Goal: Check status: Check status

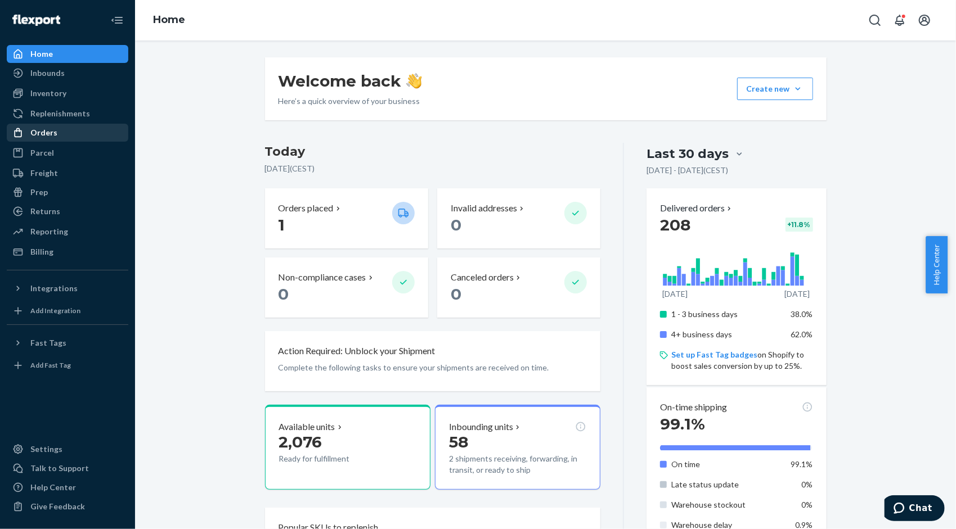
click at [60, 129] on div "Orders" at bounding box center [67, 133] width 119 height 16
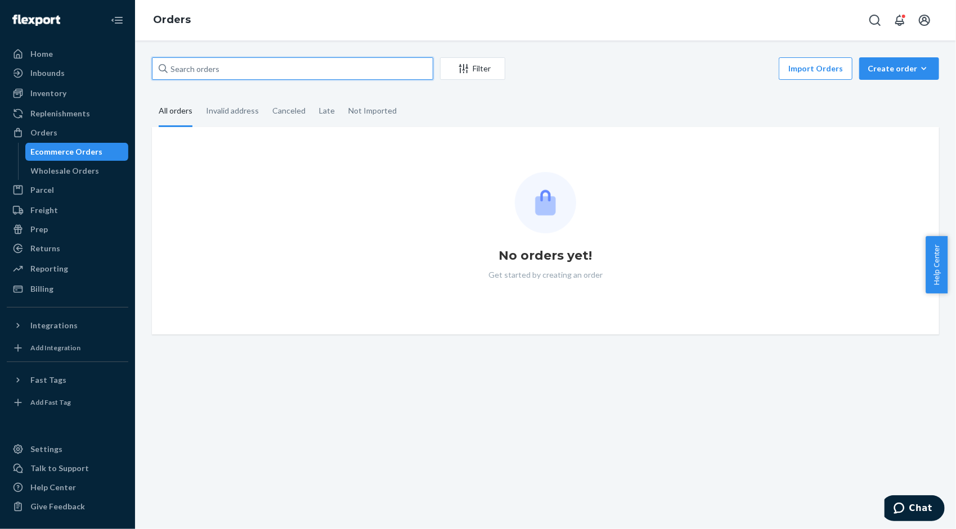
click at [213, 64] on input "text" at bounding box center [292, 68] width 281 height 22
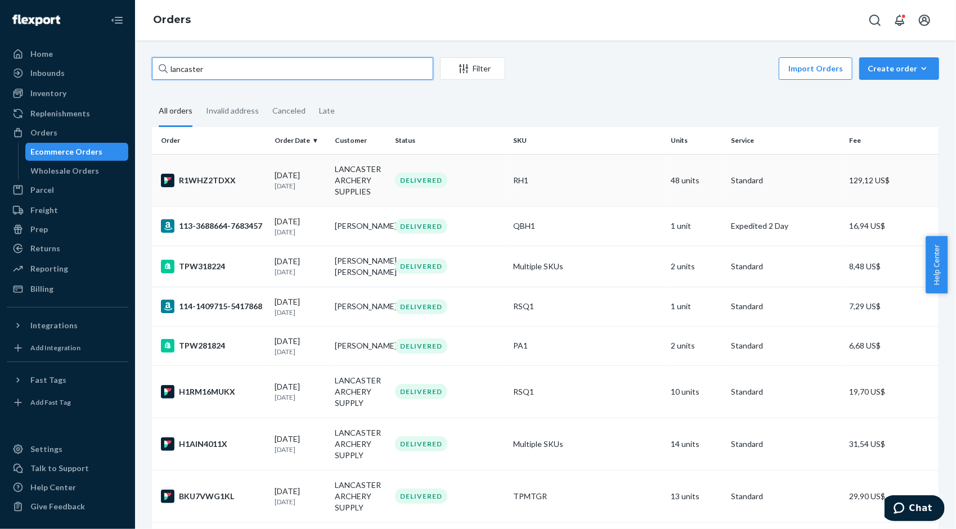
type input "lancaster"
click at [590, 200] on td "RH1" at bounding box center [586, 180] width 157 height 52
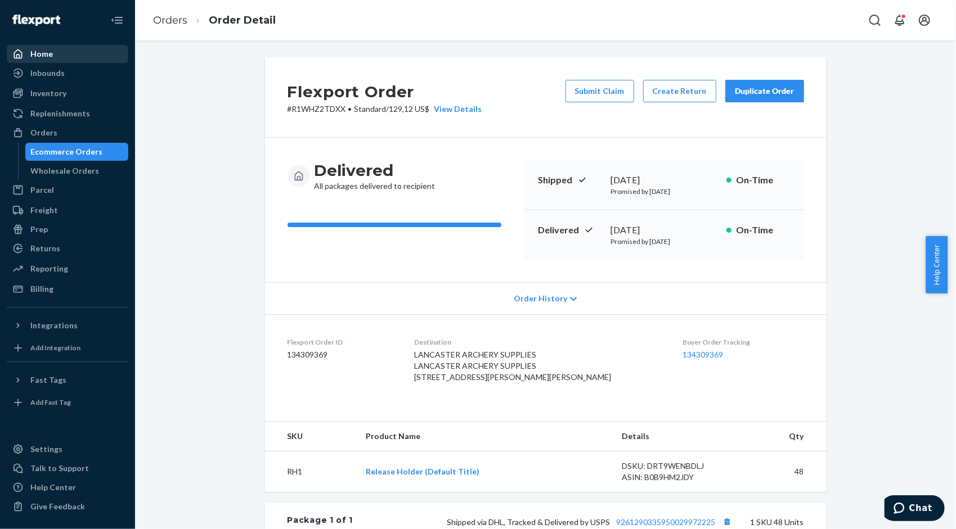
click at [66, 52] on div "Home" at bounding box center [67, 54] width 119 height 16
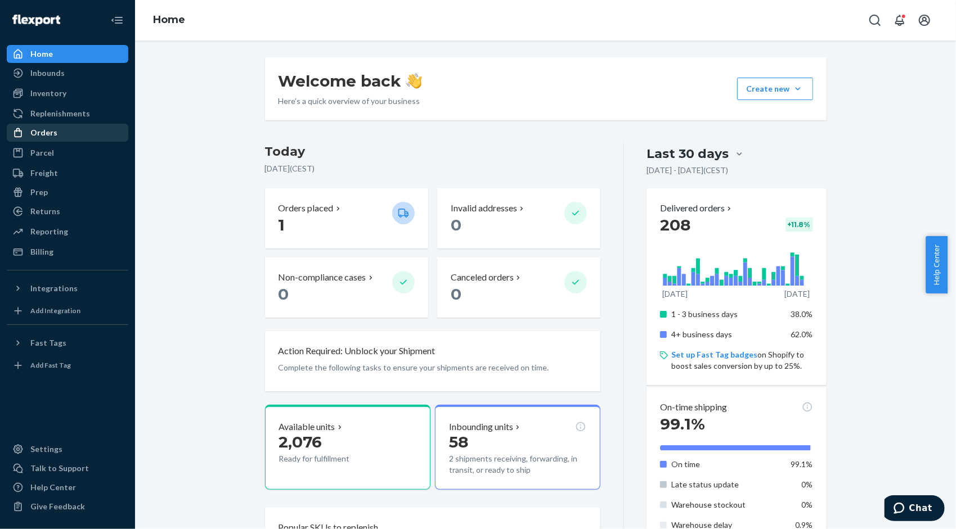
click at [39, 130] on div "Orders" at bounding box center [43, 132] width 27 height 11
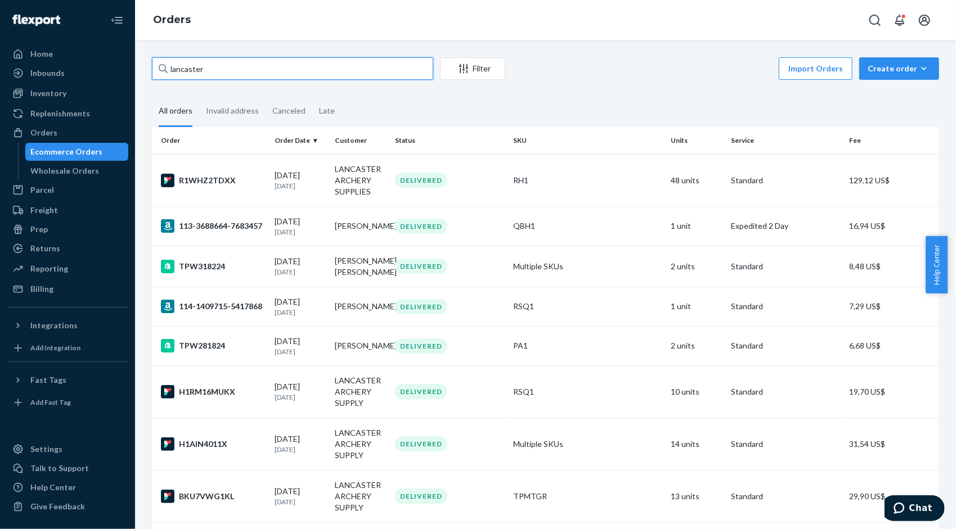
click at [232, 69] on input "lancaster" at bounding box center [292, 68] width 281 height 22
drag, startPoint x: 232, startPoint y: 69, endPoint x: 147, endPoint y: 66, distance: 84.4
click at [147, 66] on div "lancaster Filter Import Orders Create order Ecommerce order Removal order All o…" at bounding box center [545, 379] width 804 height 645
